Goal: Information Seeking & Learning: Learn about a topic

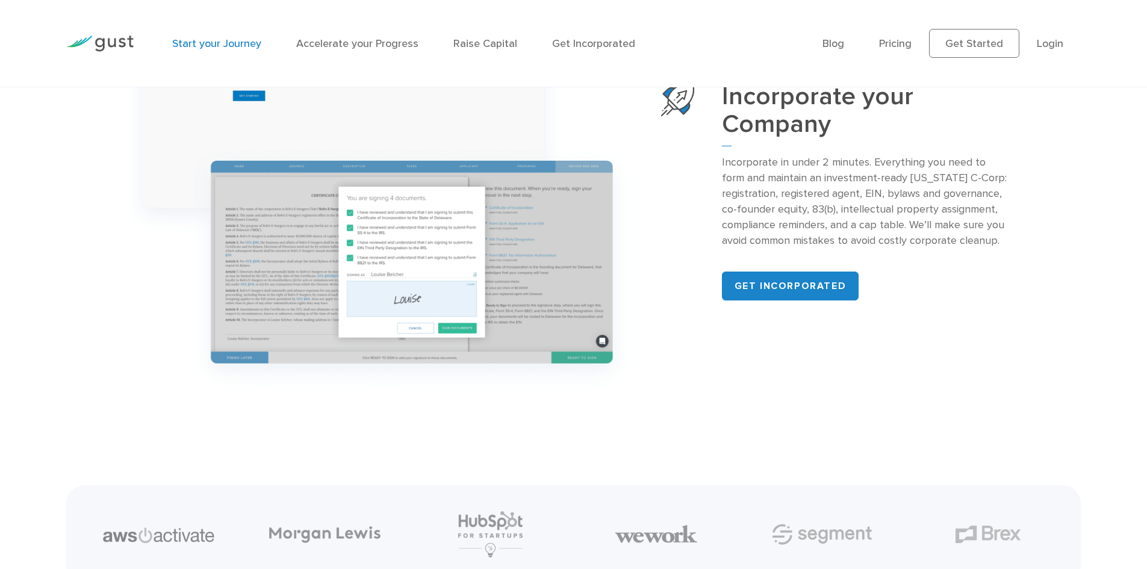
scroll to position [1566, 0]
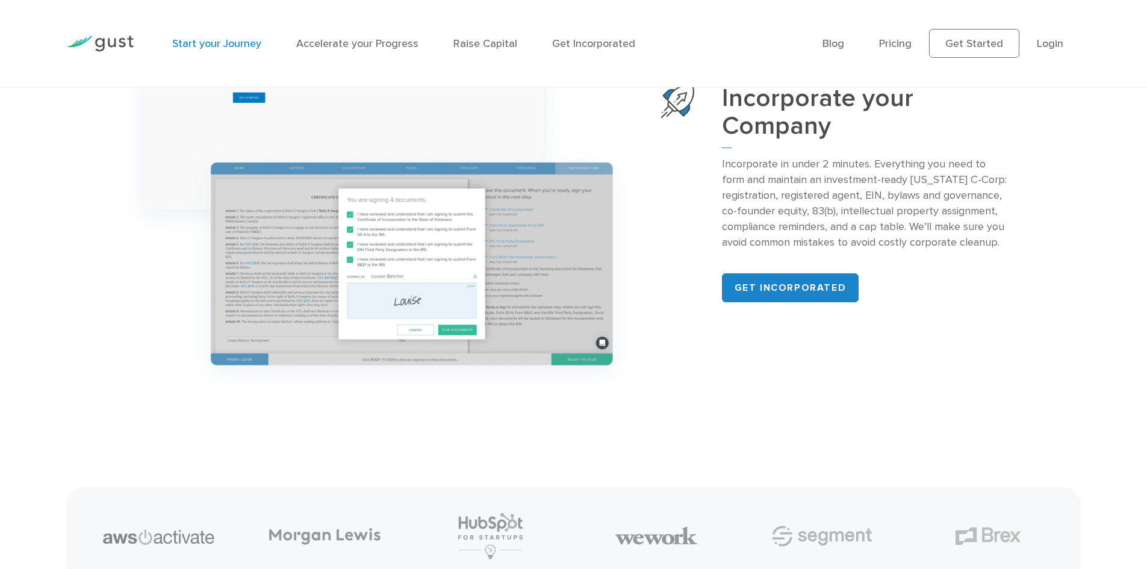
click at [870, 208] on p "Incorporate in under 2 minutes. Everything you need to form and maintain an inv…" at bounding box center [866, 203] width 288 height 93
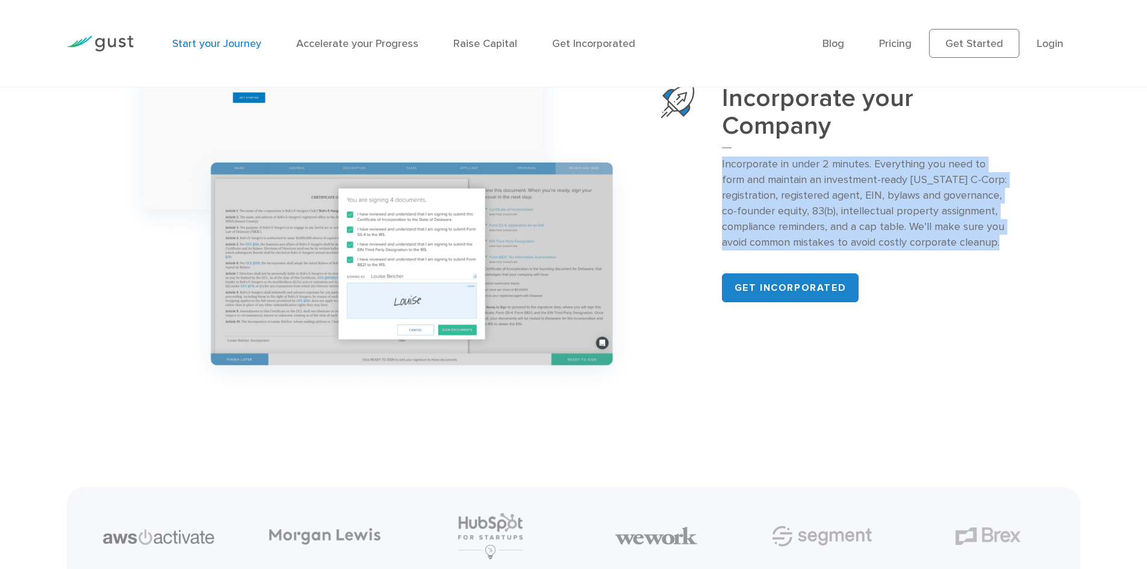
click at [870, 208] on p "Incorporate in under 2 minutes. Everything you need to form and maintain an inv…" at bounding box center [866, 203] width 288 height 93
click at [932, 213] on p "Incorporate in under 2 minutes. Everything you need to form and maintain an inv…" at bounding box center [866, 203] width 288 height 93
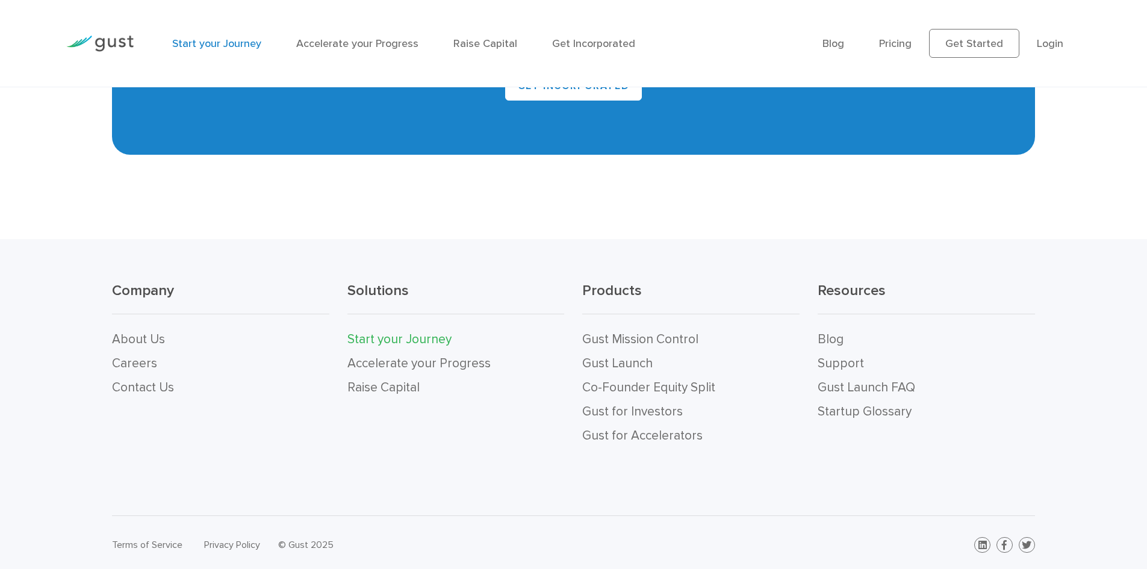
scroll to position [2724, 0]
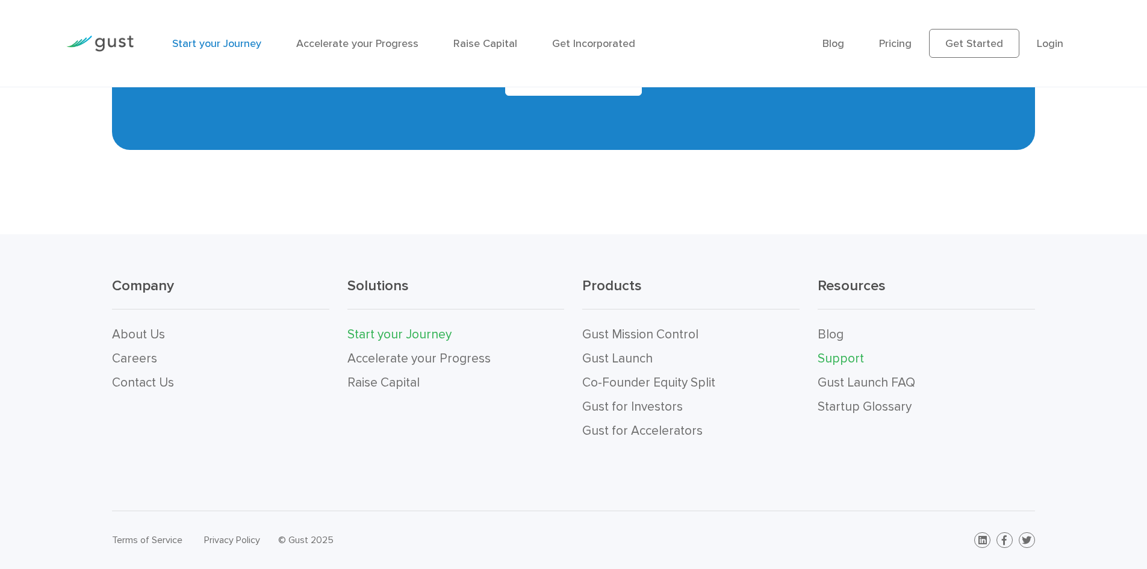
click at [855, 357] on link "Support" at bounding box center [841, 358] width 46 height 15
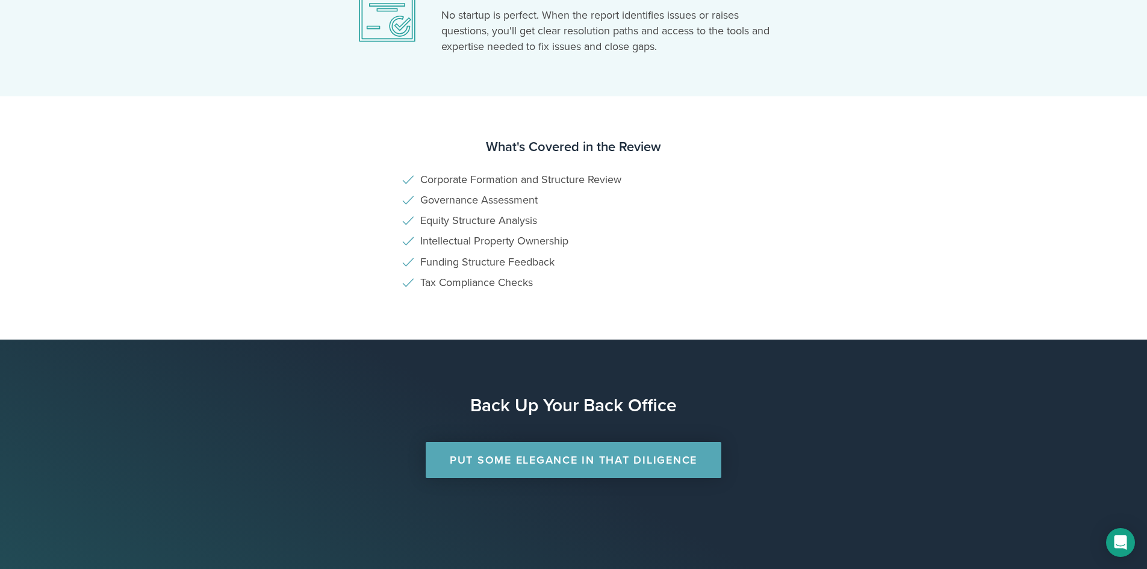
scroll to position [718, 0]
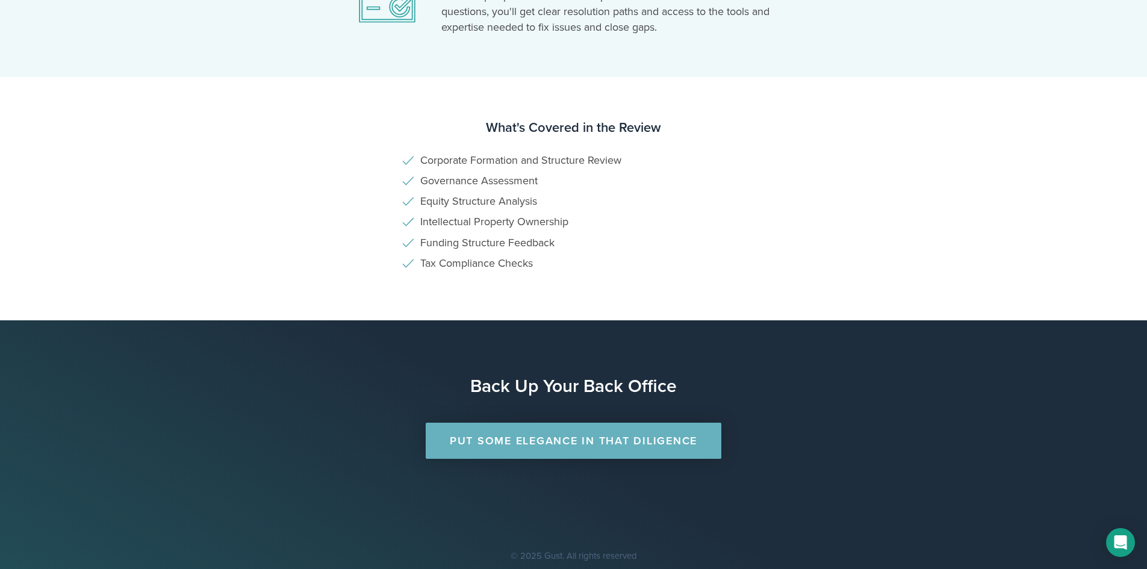
click at [621, 435] on link "Put Some Elegance in that Diligence" at bounding box center [574, 441] width 296 height 36
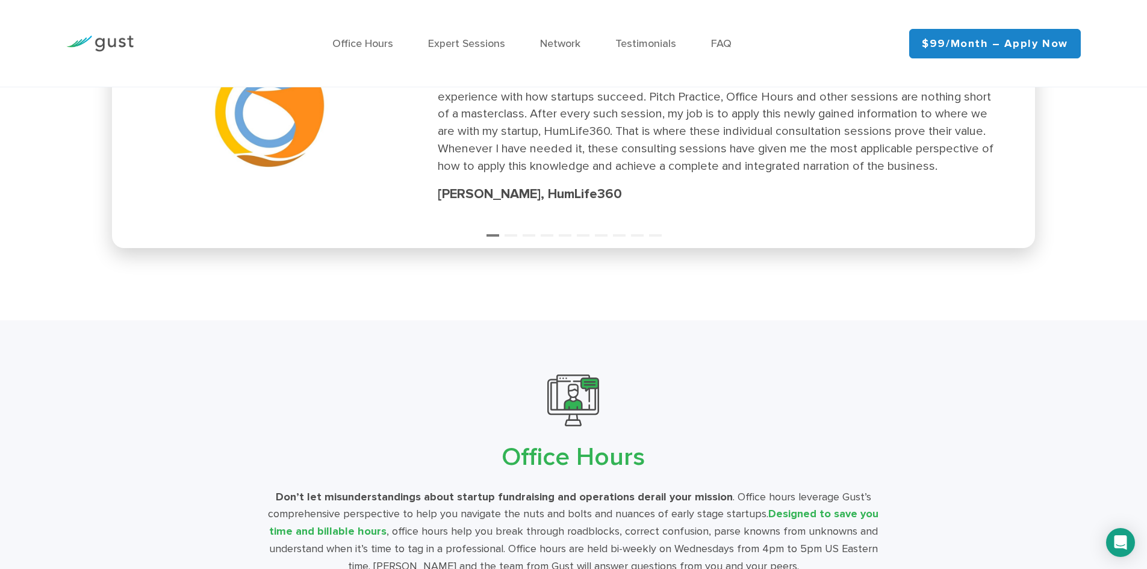
scroll to position [1897, 0]
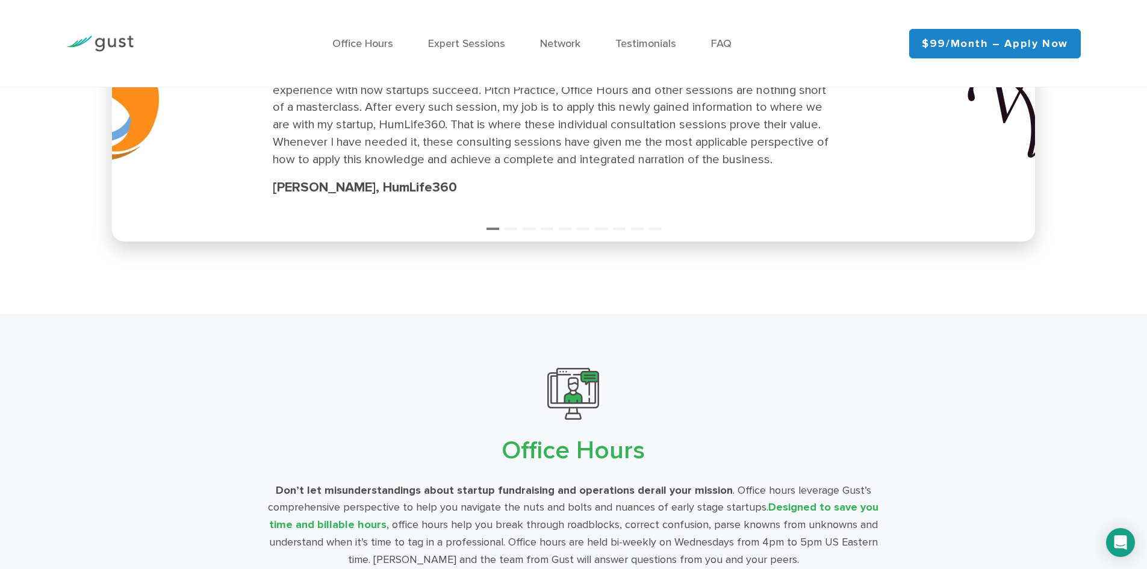
drag, startPoint x: 617, startPoint y: 179, endPoint x: 486, endPoint y: 170, distance: 131.6
click at [464, 176] on div "“ Gust Mission Control is everything that is promised to be: a distillation of …" at bounding box center [553, 111] width 560 height 171
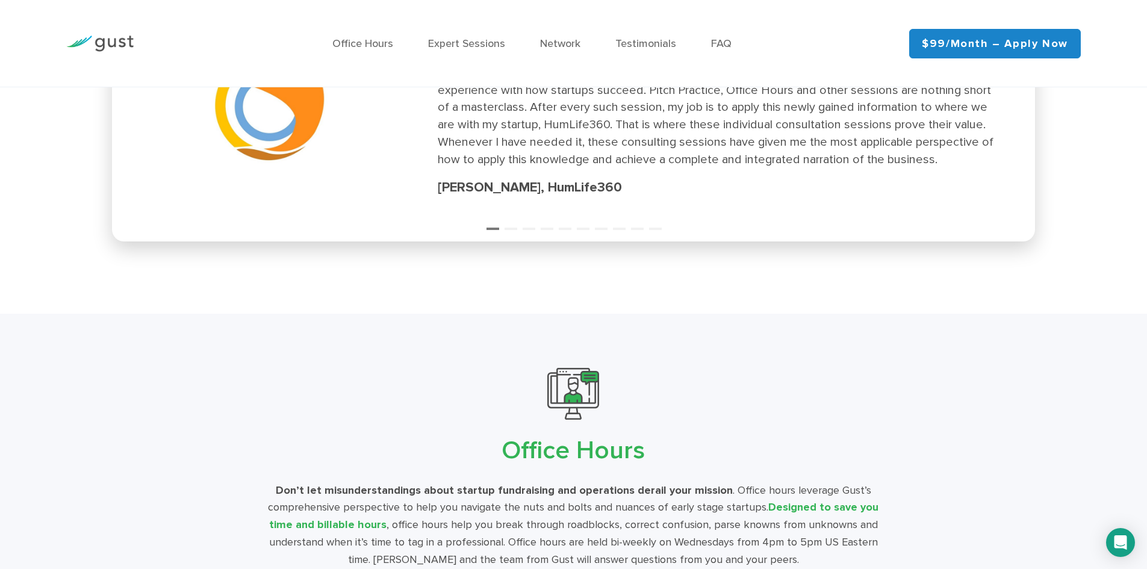
drag, startPoint x: 708, startPoint y: 139, endPoint x: 65, endPoint y: 166, distance: 643.3
click at [120, 175] on div "“ Gust Mission Control is everything that is promised to be: a distillation of …" at bounding box center [573, 112] width 908 height 246
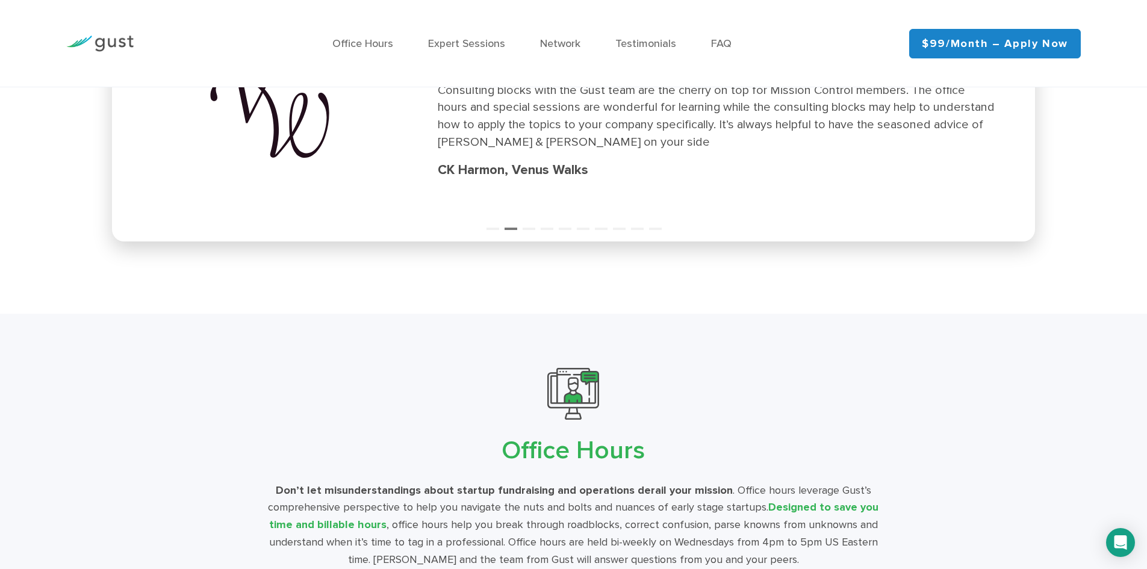
drag, startPoint x: 779, startPoint y: 148, endPoint x: 0, endPoint y: 298, distance: 793.8
click at [49, 313] on div "Navigate your startup journey with expert copilots Gust Mission Control is a su…" at bounding box center [573, 195] width 1147 height 4011
